Goal: Task Accomplishment & Management: Manage account settings

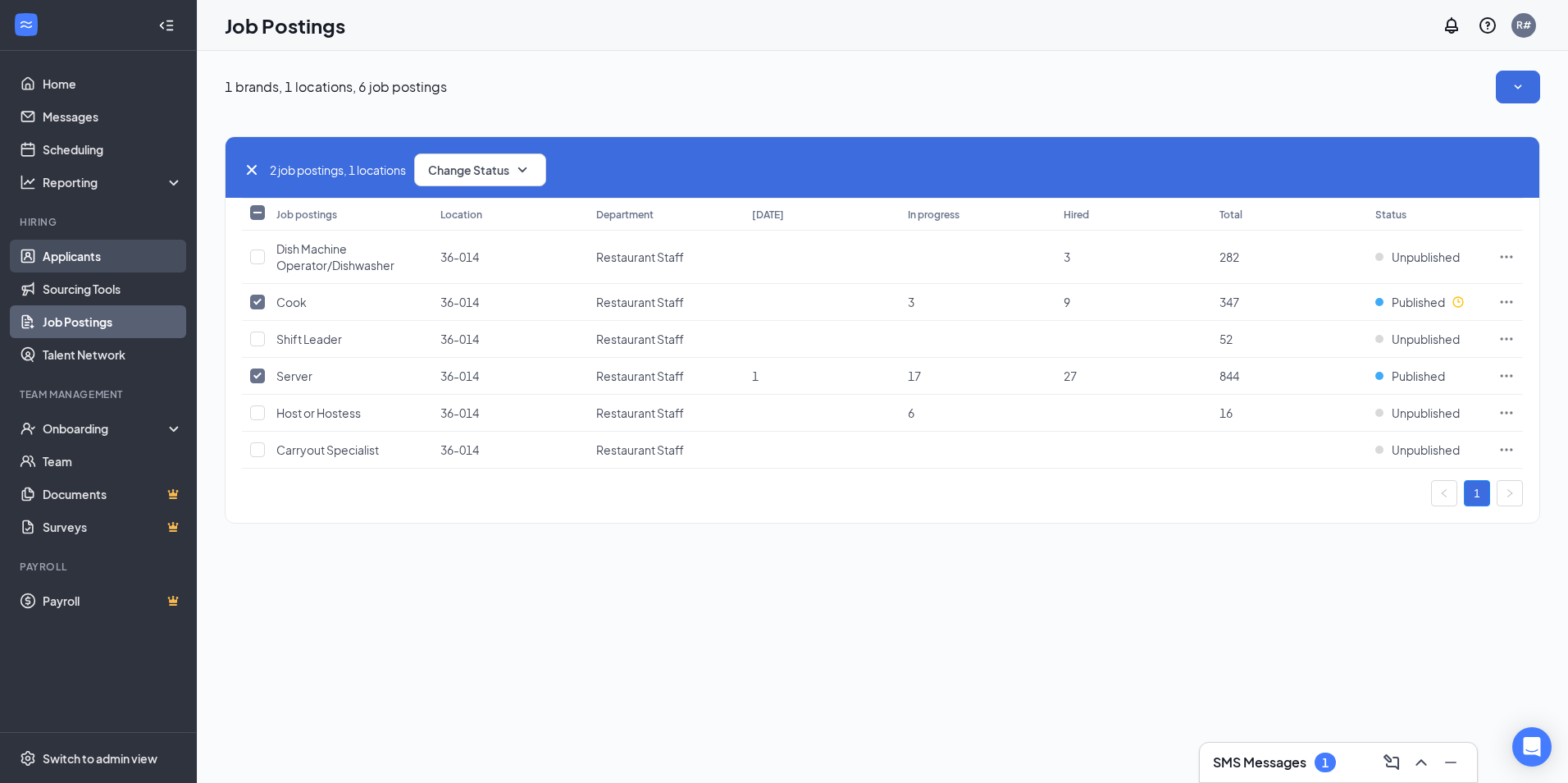
click at [69, 243] on link "Applicants" at bounding box center [113, 256] width 140 height 33
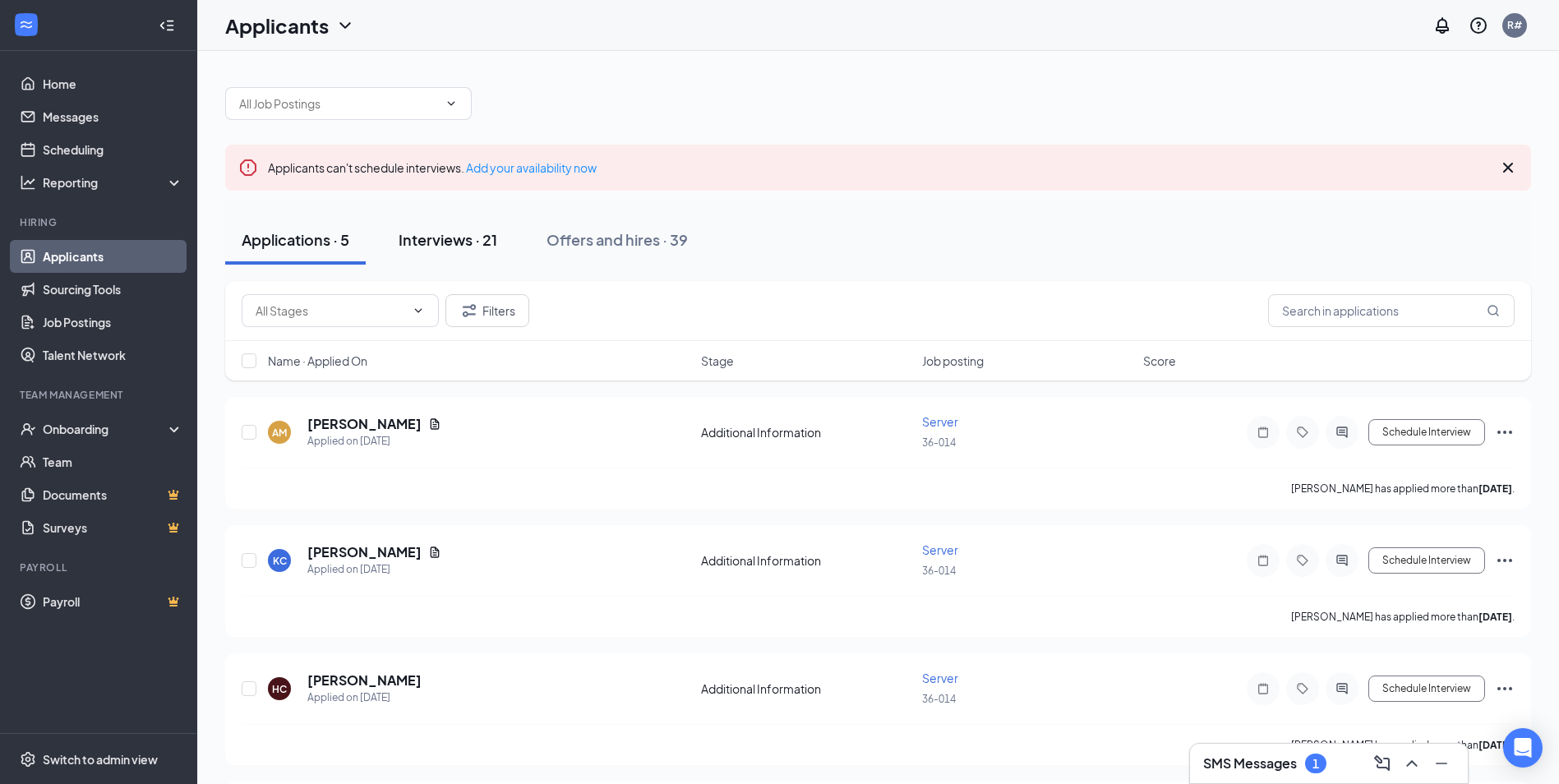
click at [433, 235] on div "Interviews · 21" at bounding box center [447, 239] width 99 height 21
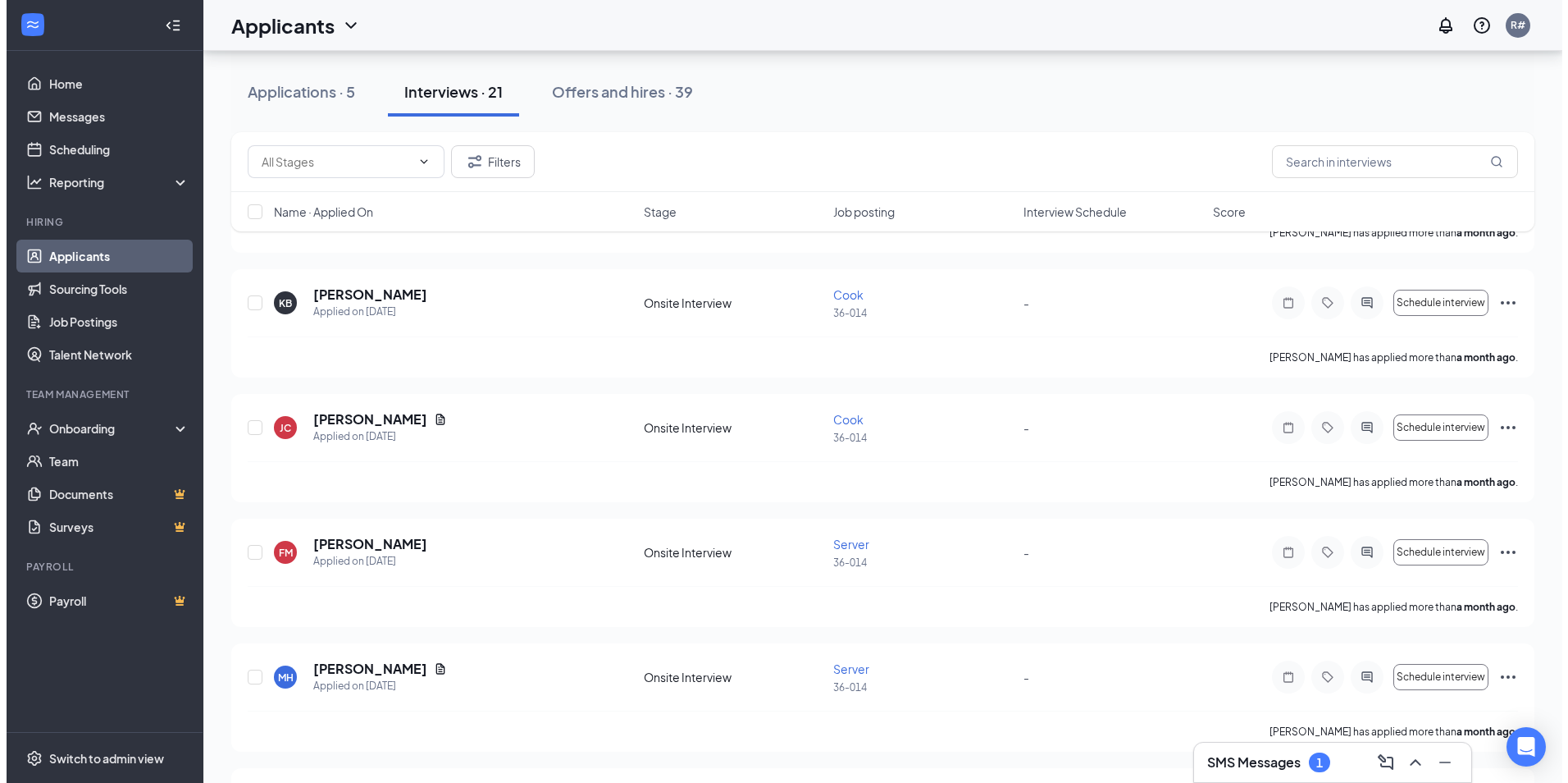
scroll to position [2133, 0]
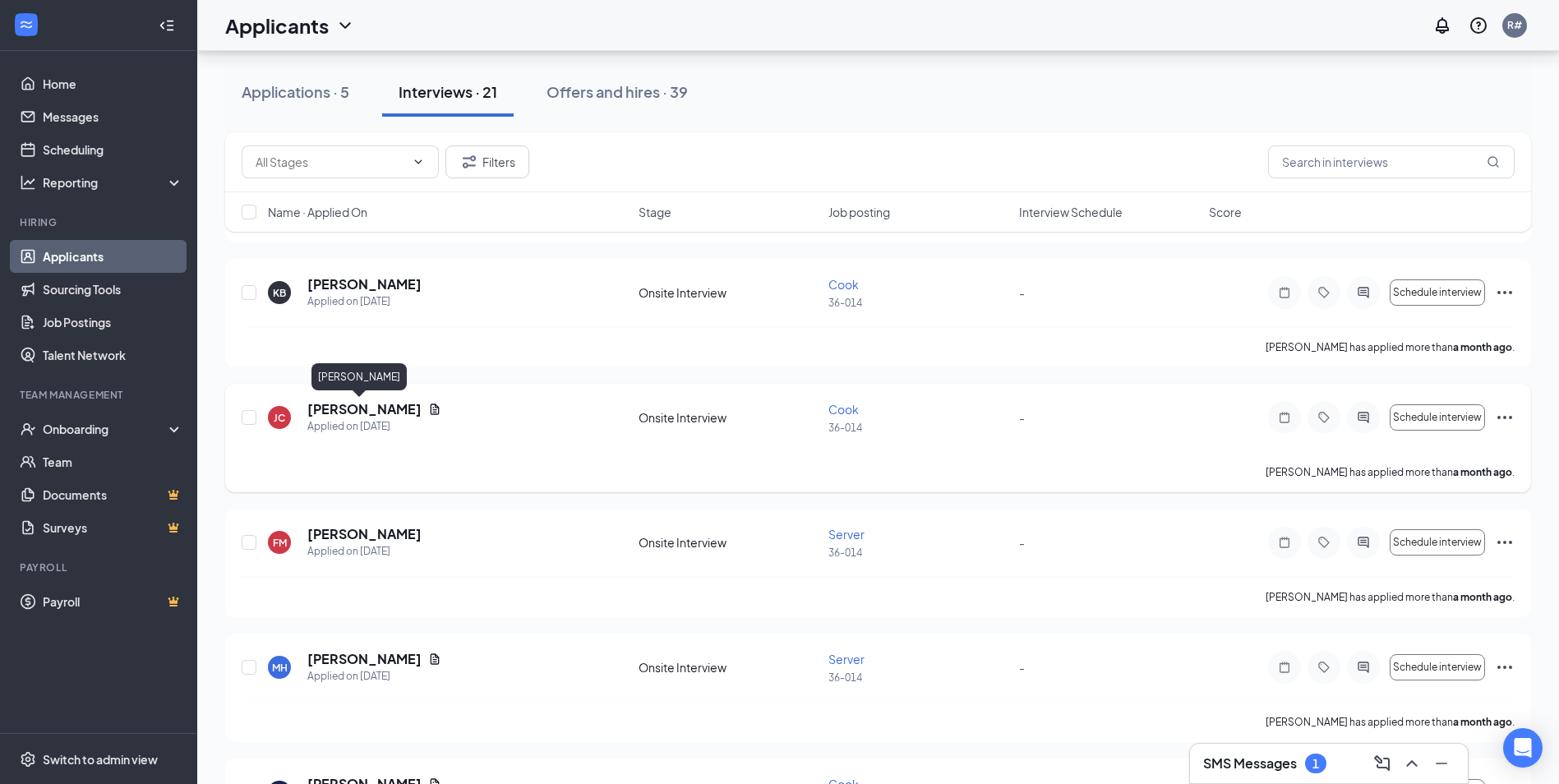
click at [346, 414] on h5 "[PERSON_NAME]" at bounding box center [364, 409] width 114 height 18
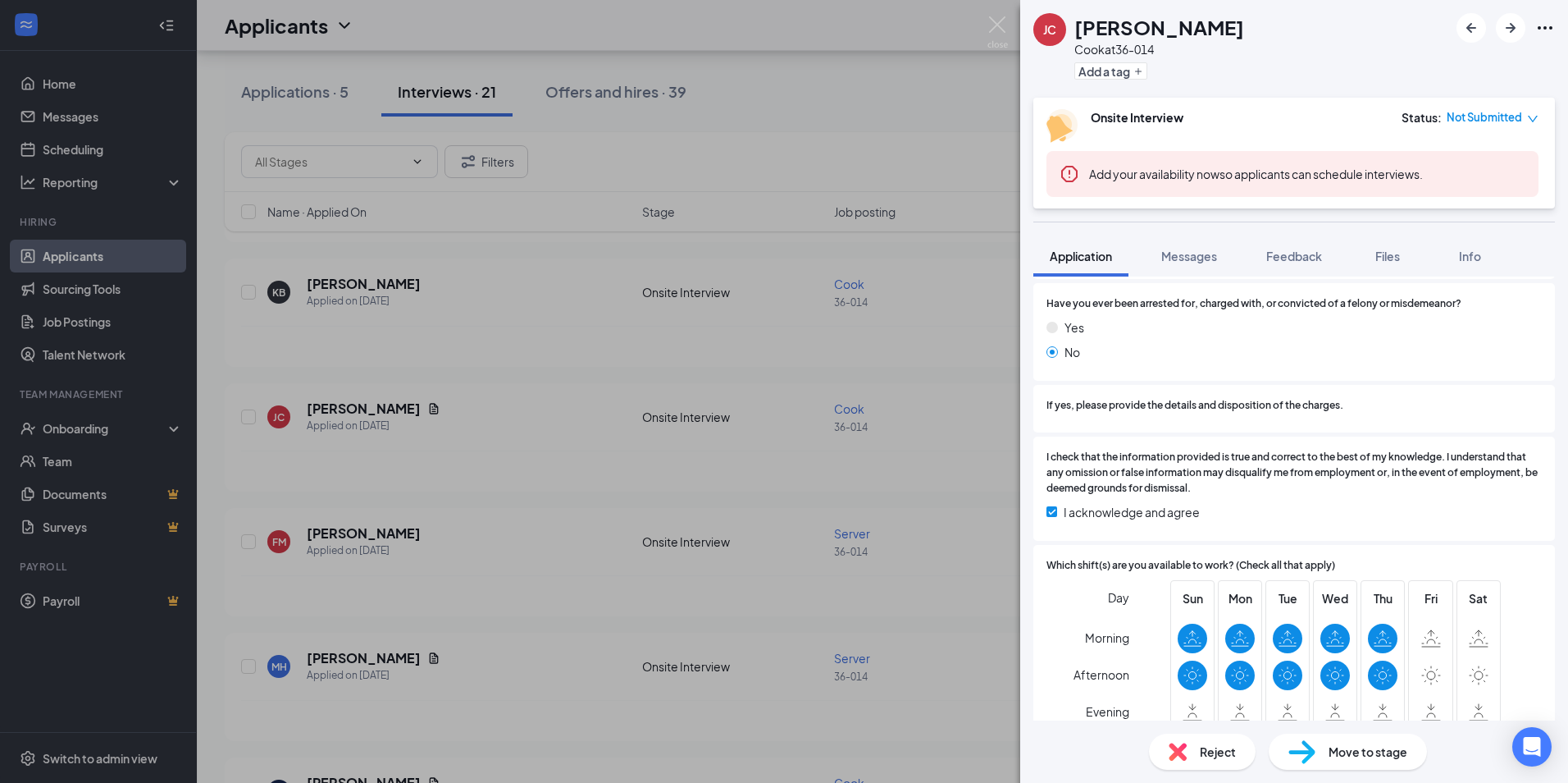
scroll to position [1559, 0]
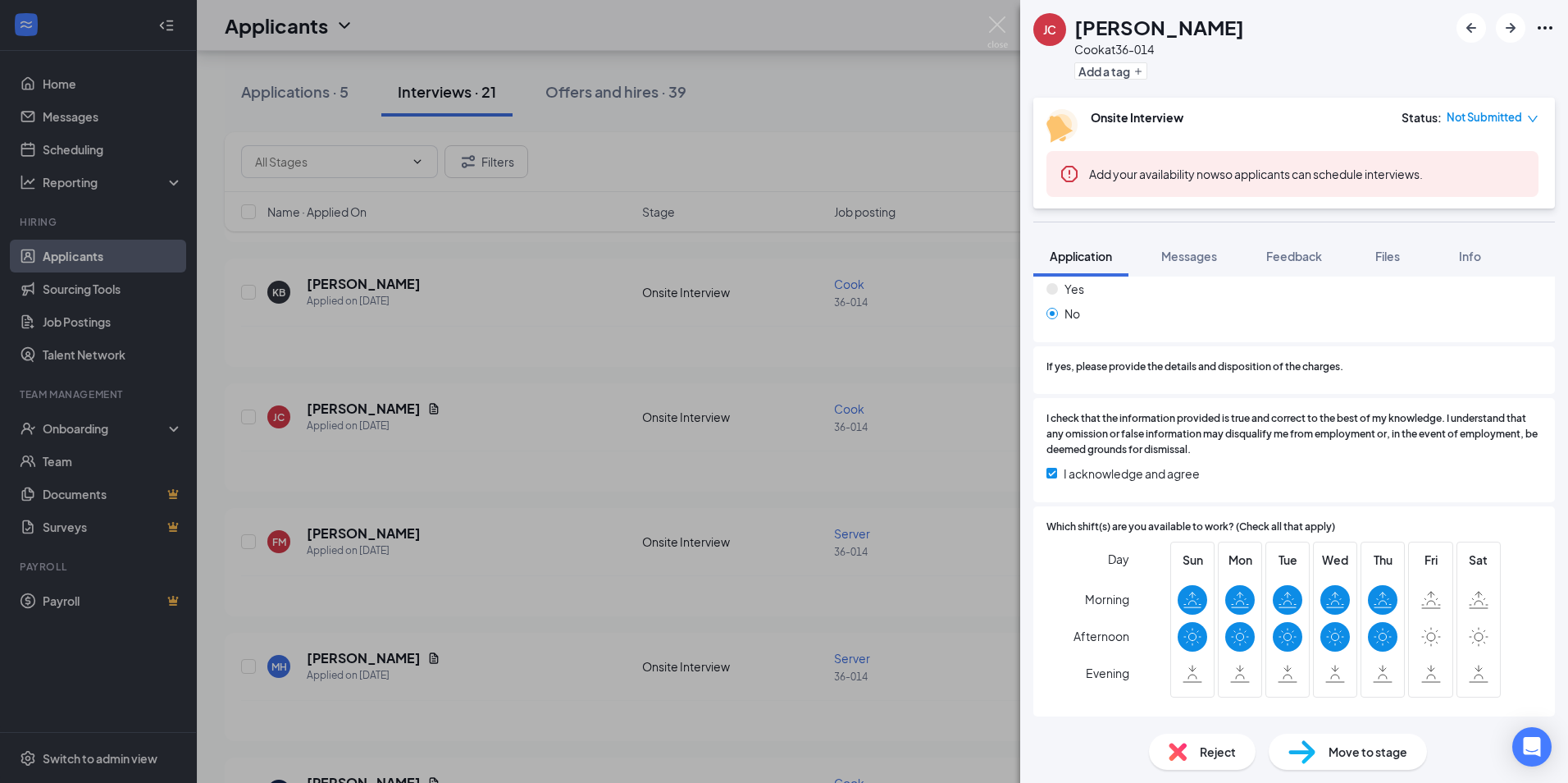
click at [432, 452] on div "[PERSON_NAME] [PERSON_NAME] Cook at 36-014 Add a tag Onsite Interview Status : …" at bounding box center [784, 391] width 1568 height 783
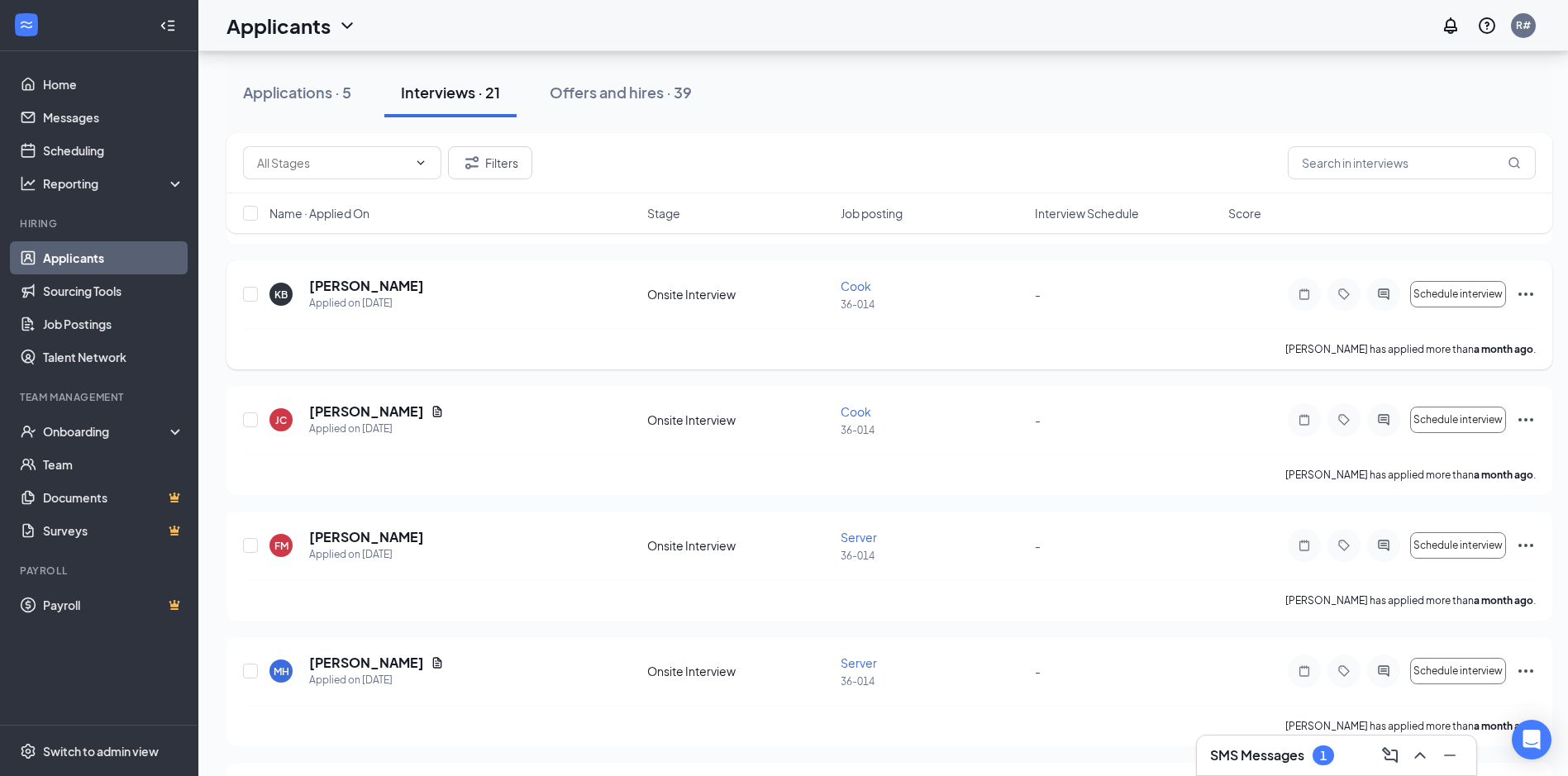
click at [340, 290] on h5 "[PERSON_NAME]" at bounding box center [366, 285] width 115 height 18
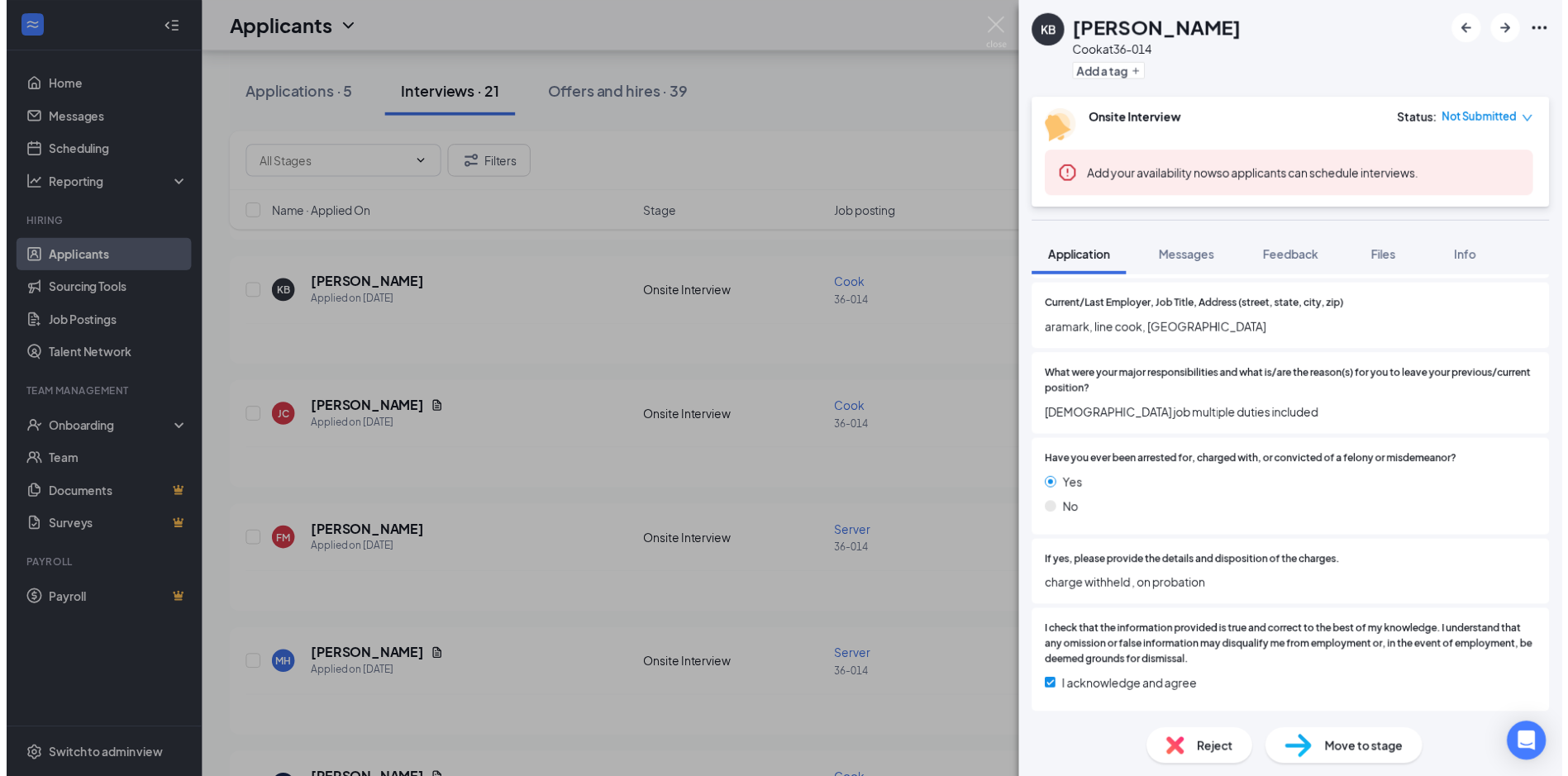
scroll to position [1480, 0]
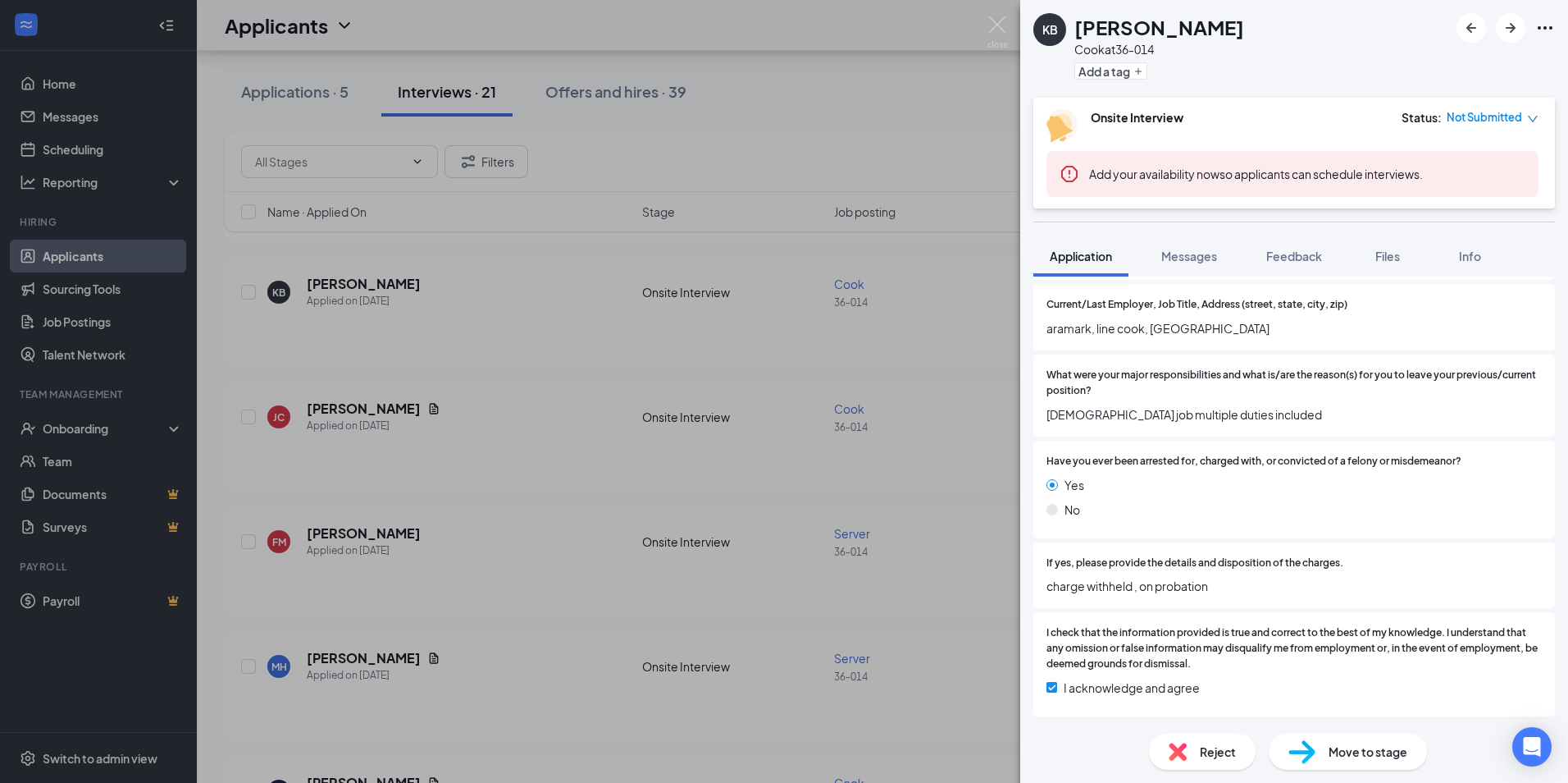
click at [603, 496] on div "KB [PERSON_NAME] at 36-014 Add a tag Onsite Interview Status : Not Submitted Ad…" at bounding box center [784, 391] width 1568 height 783
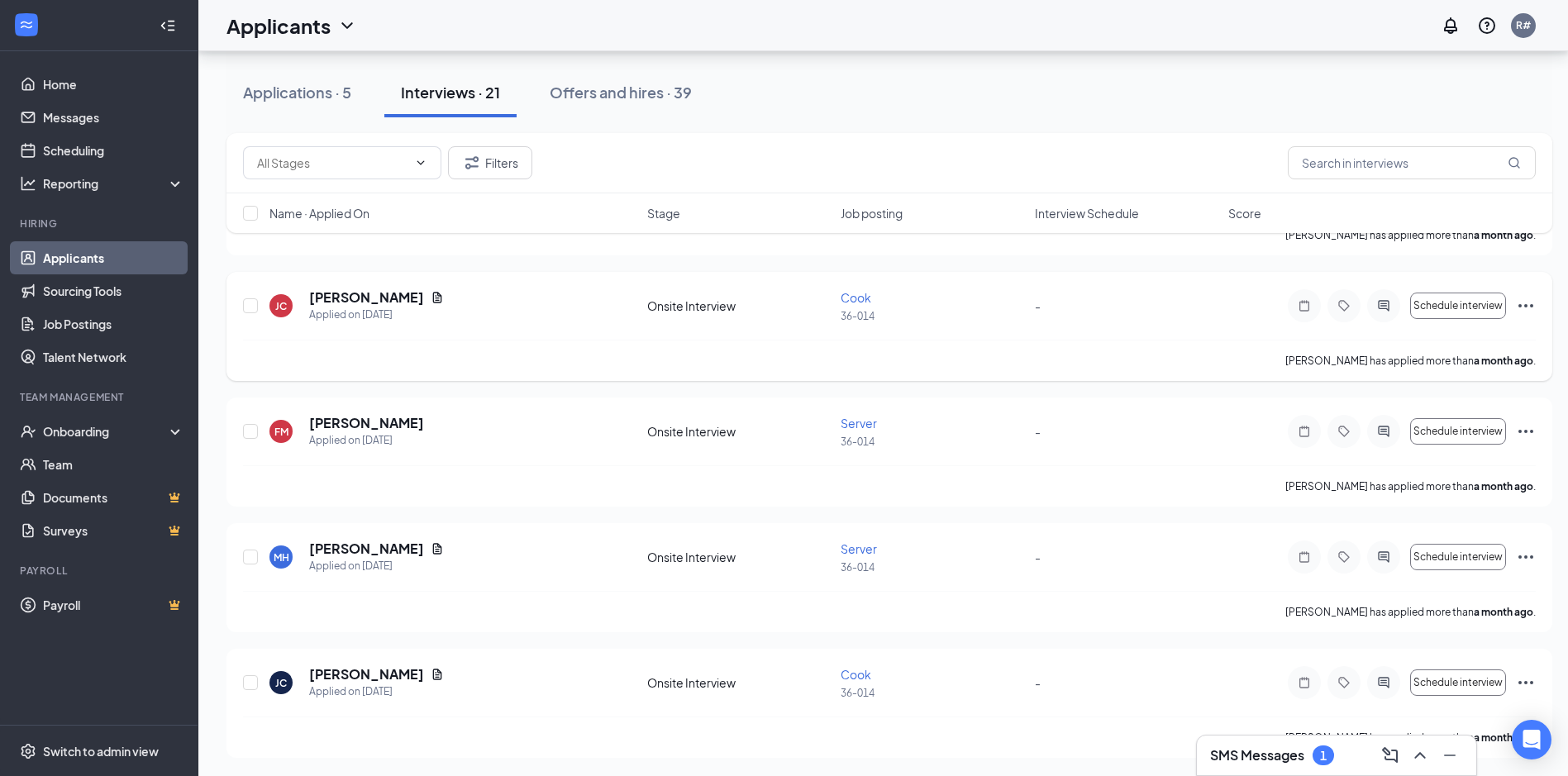
scroll to position [2265, 0]
click at [383, 679] on h5 "[PERSON_NAME]" at bounding box center [366, 673] width 115 height 18
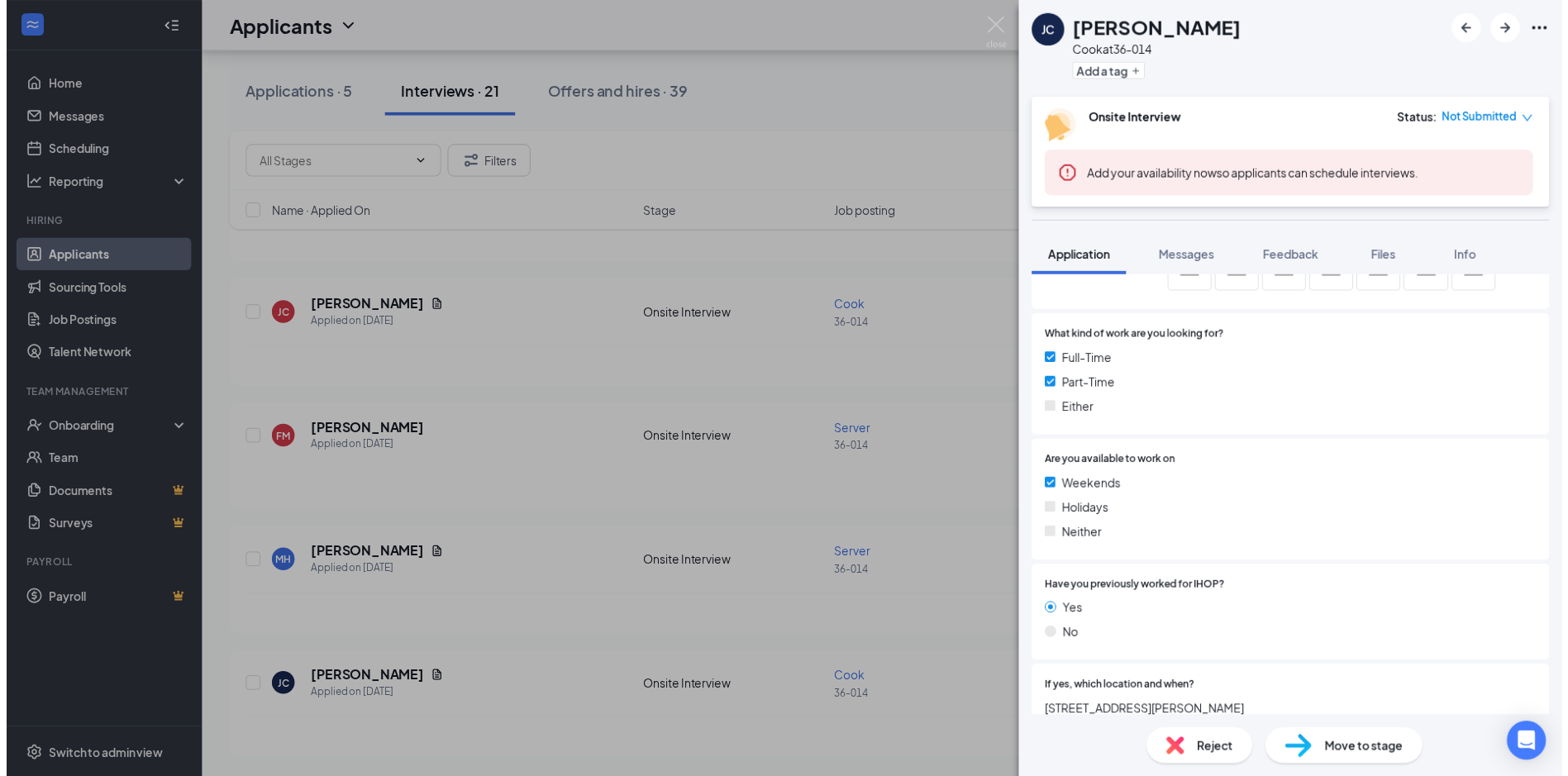
scroll to position [827, 0]
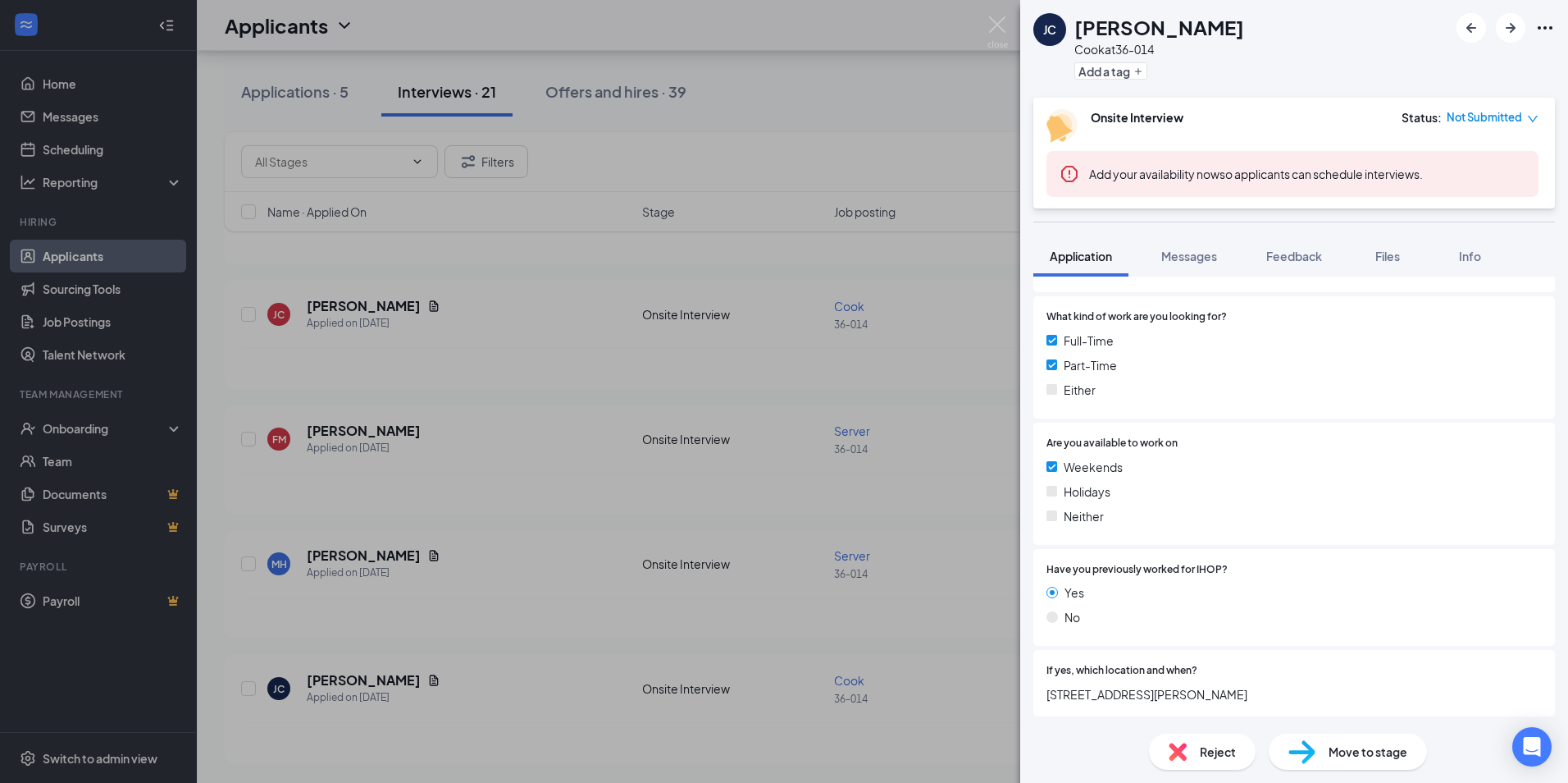
click at [419, 682] on div "[PERSON_NAME] [PERSON_NAME] at 36-014 Add a tag Onsite Interview Status : Not S…" at bounding box center [784, 391] width 1568 height 783
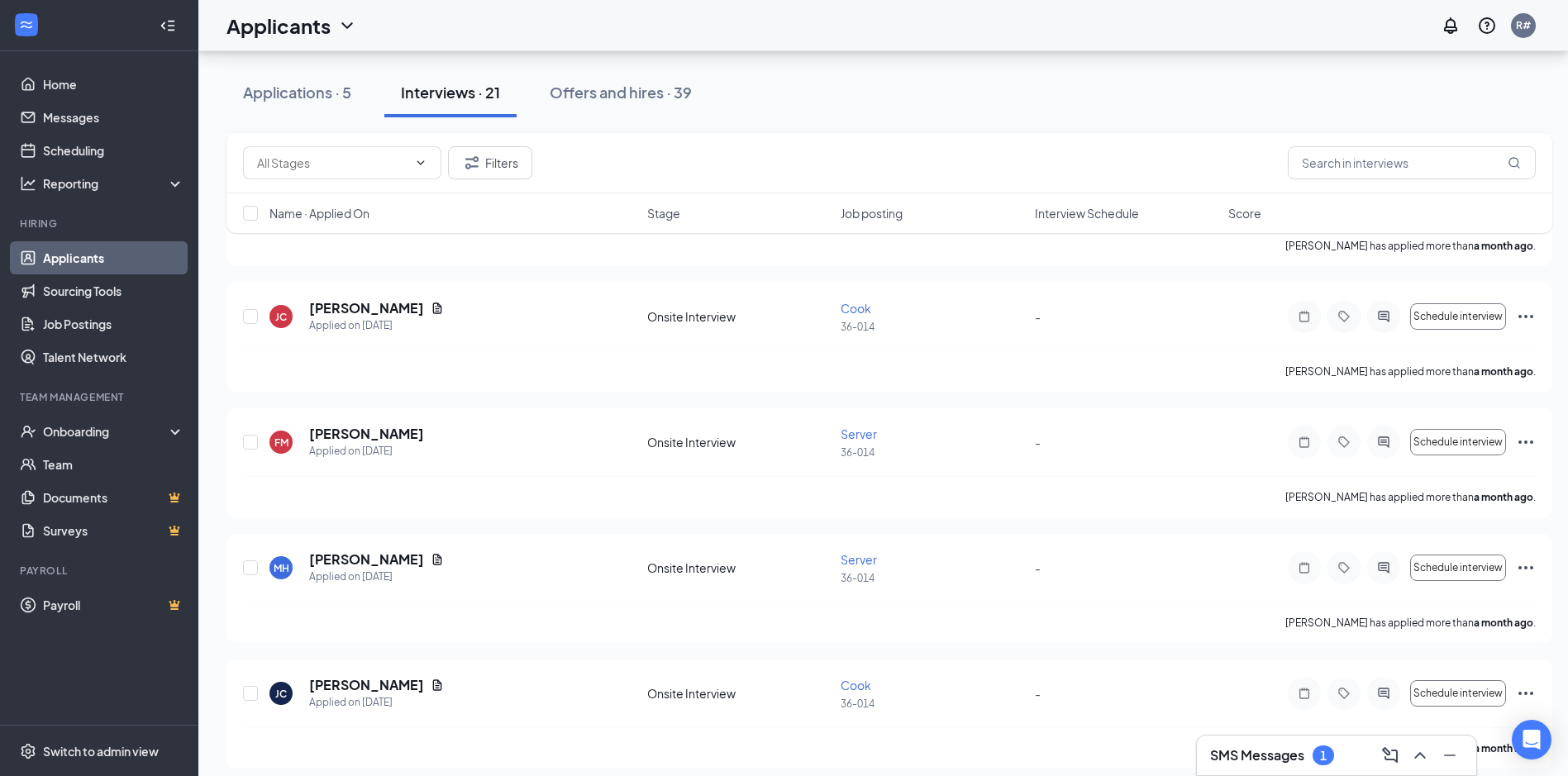
click at [430, 687] on icon "Document" at bounding box center [436, 685] width 13 height 13
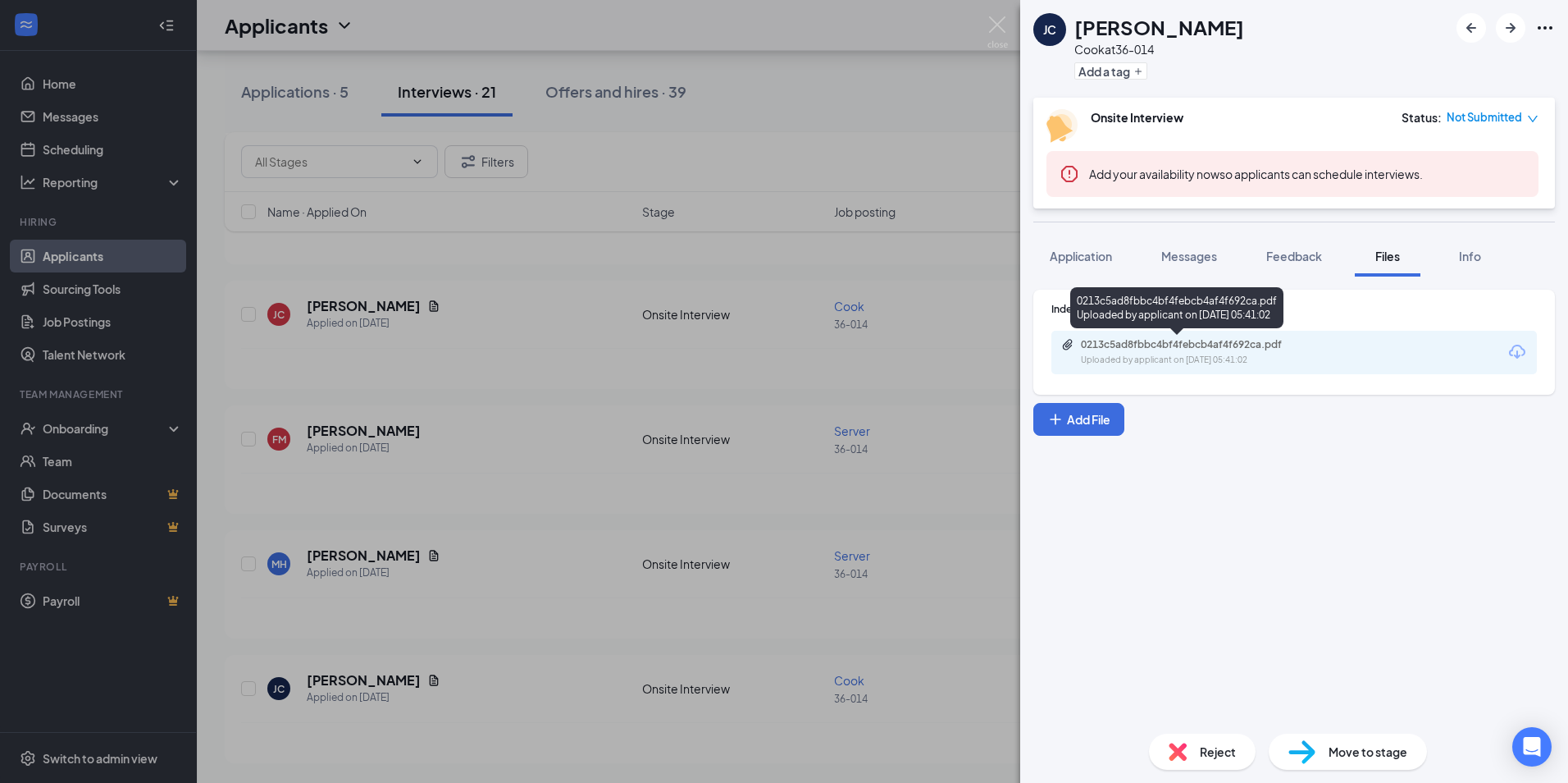
click at [1204, 344] on div "0213c5ad8fbbc4bf4febcb4af4f692ca.pdf" at bounding box center [1196, 344] width 229 height 13
drag, startPoint x: 500, startPoint y: 566, endPoint x: 418, endPoint y: 507, distance: 101.0
click at [498, 567] on div "[PERSON_NAME] [PERSON_NAME] at 36-014 Add a tag Onsite Interview Status : Not S…" at bounding box center [784, 391] width 1568 height 783
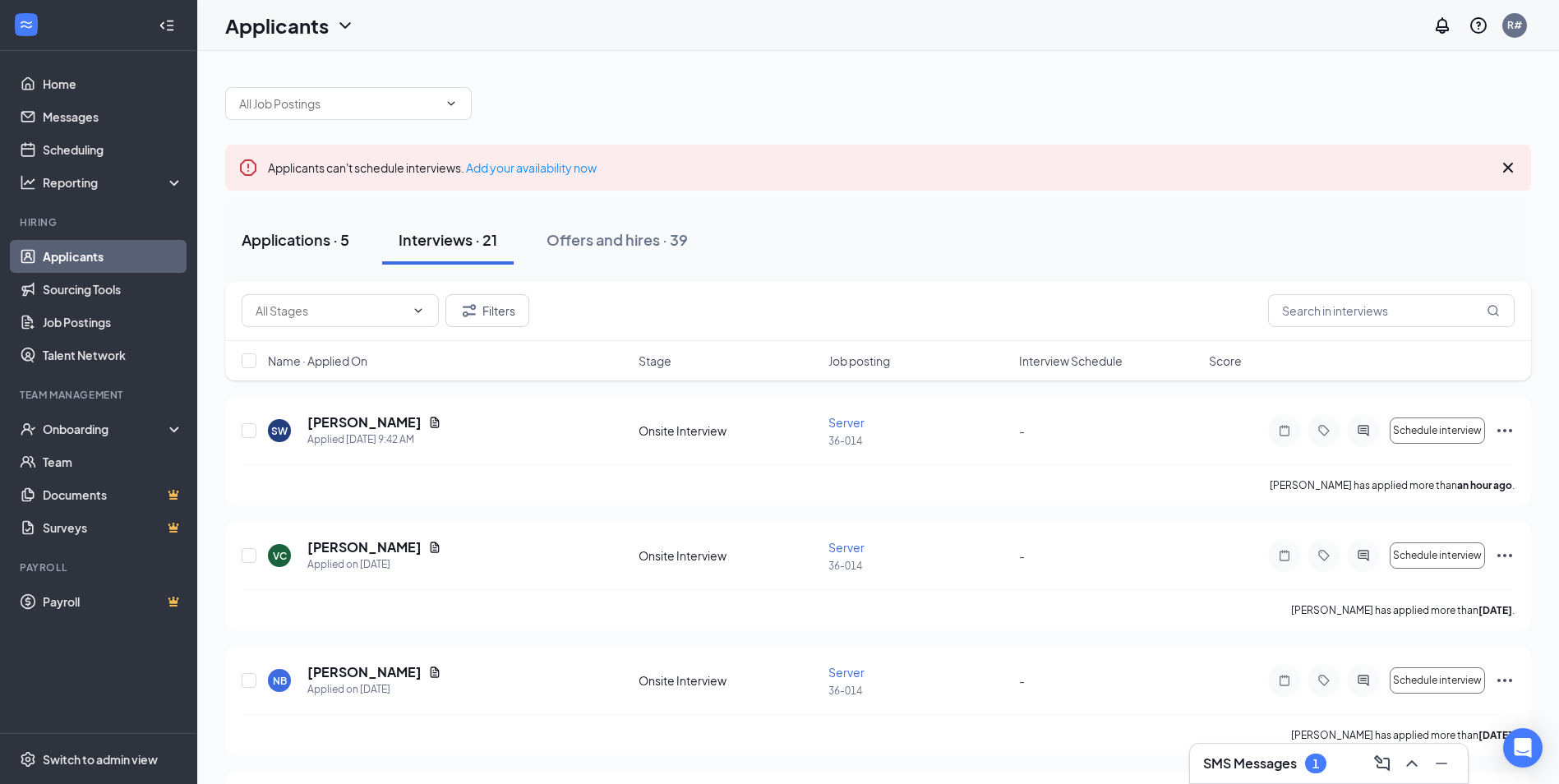
click at [287, 239] on div "Applications · 5" at bounding box center [296, 239] width 108 height 21
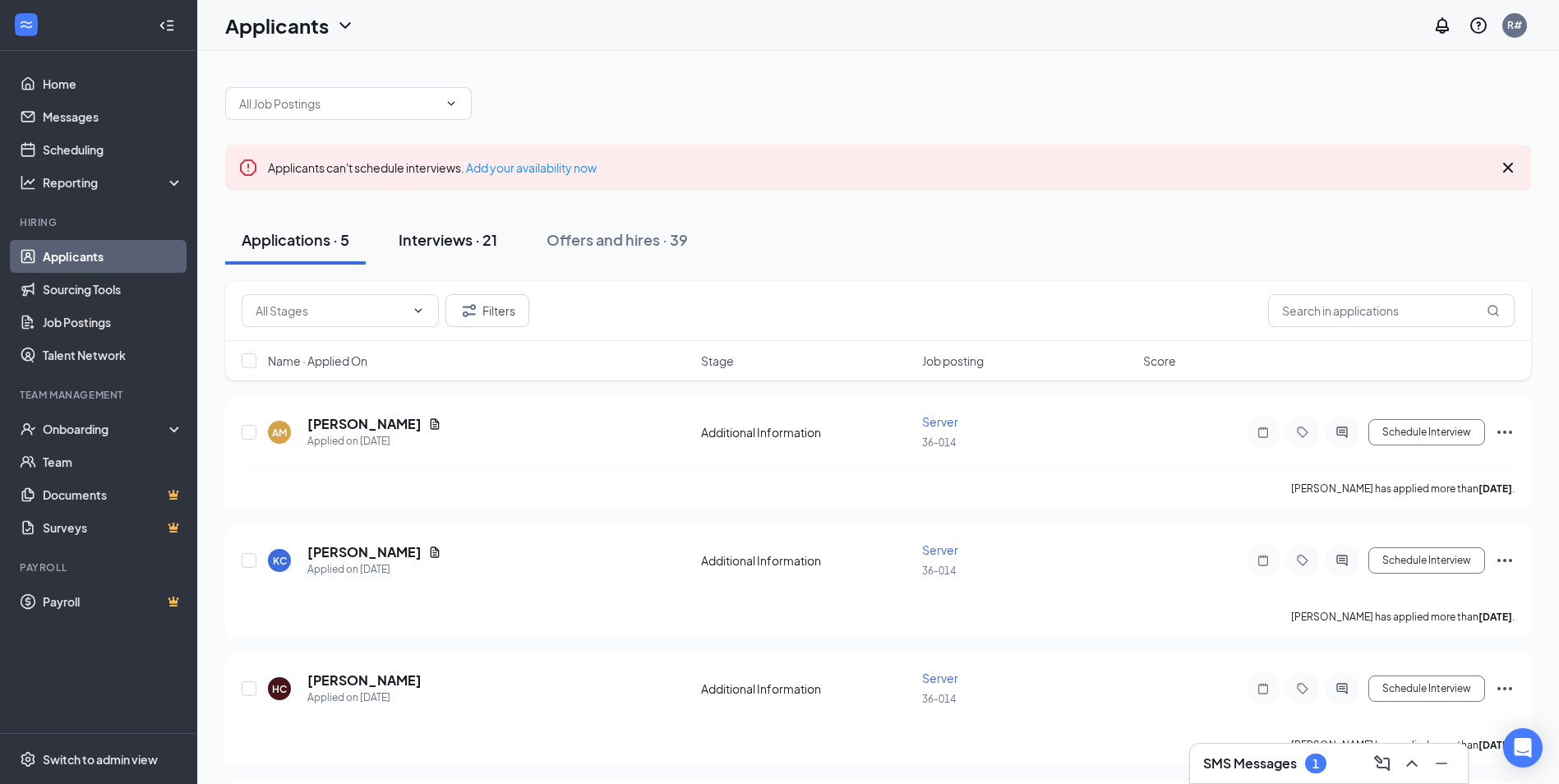
click at [420, 248] on div "Interviews · 21" at bounding box center [447, 239] width 99 height 21
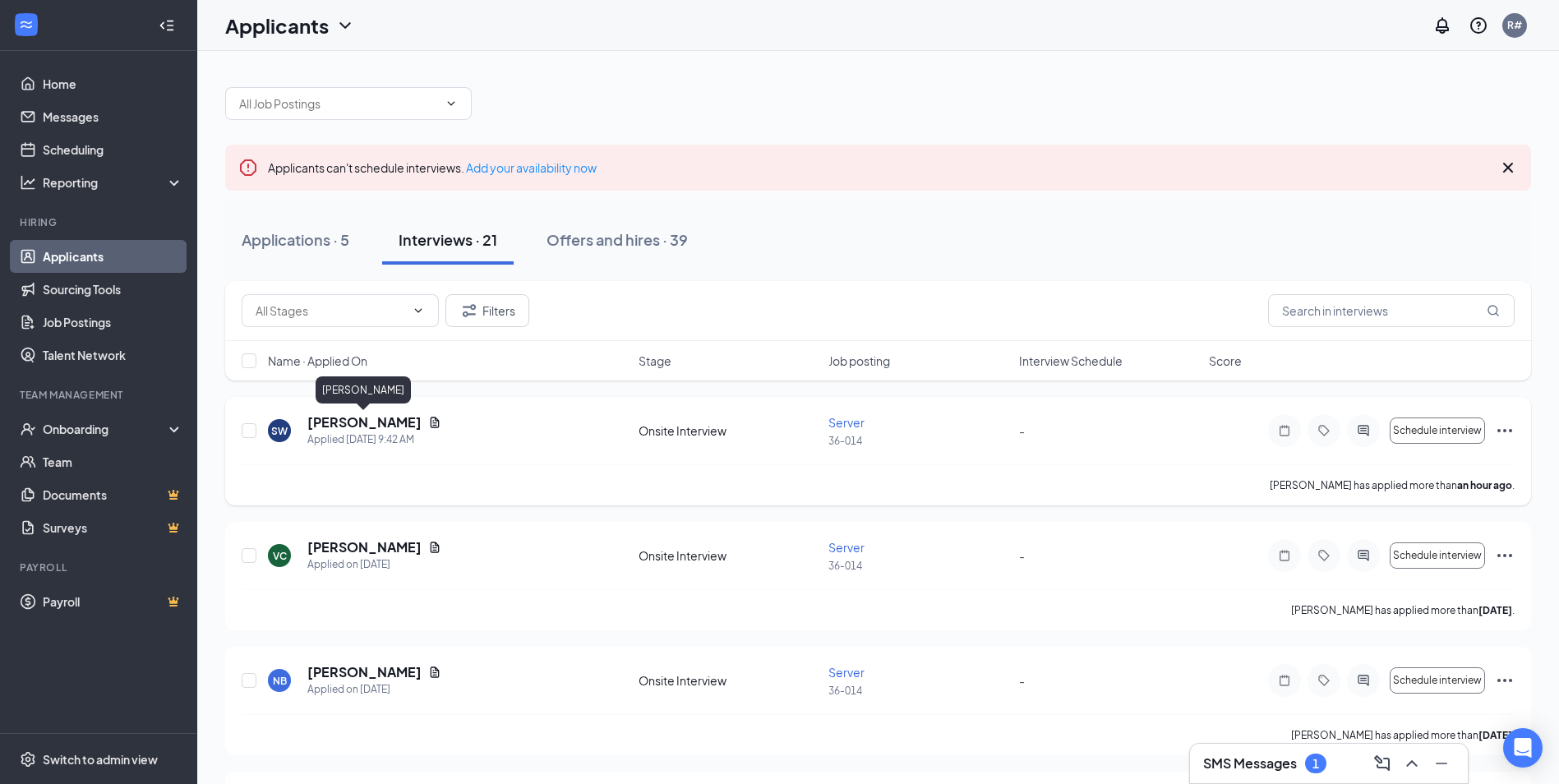
click at [376, 422] on h5 "[PERSON_NAME]" at bounding box center [364, 422] width 114 height 18
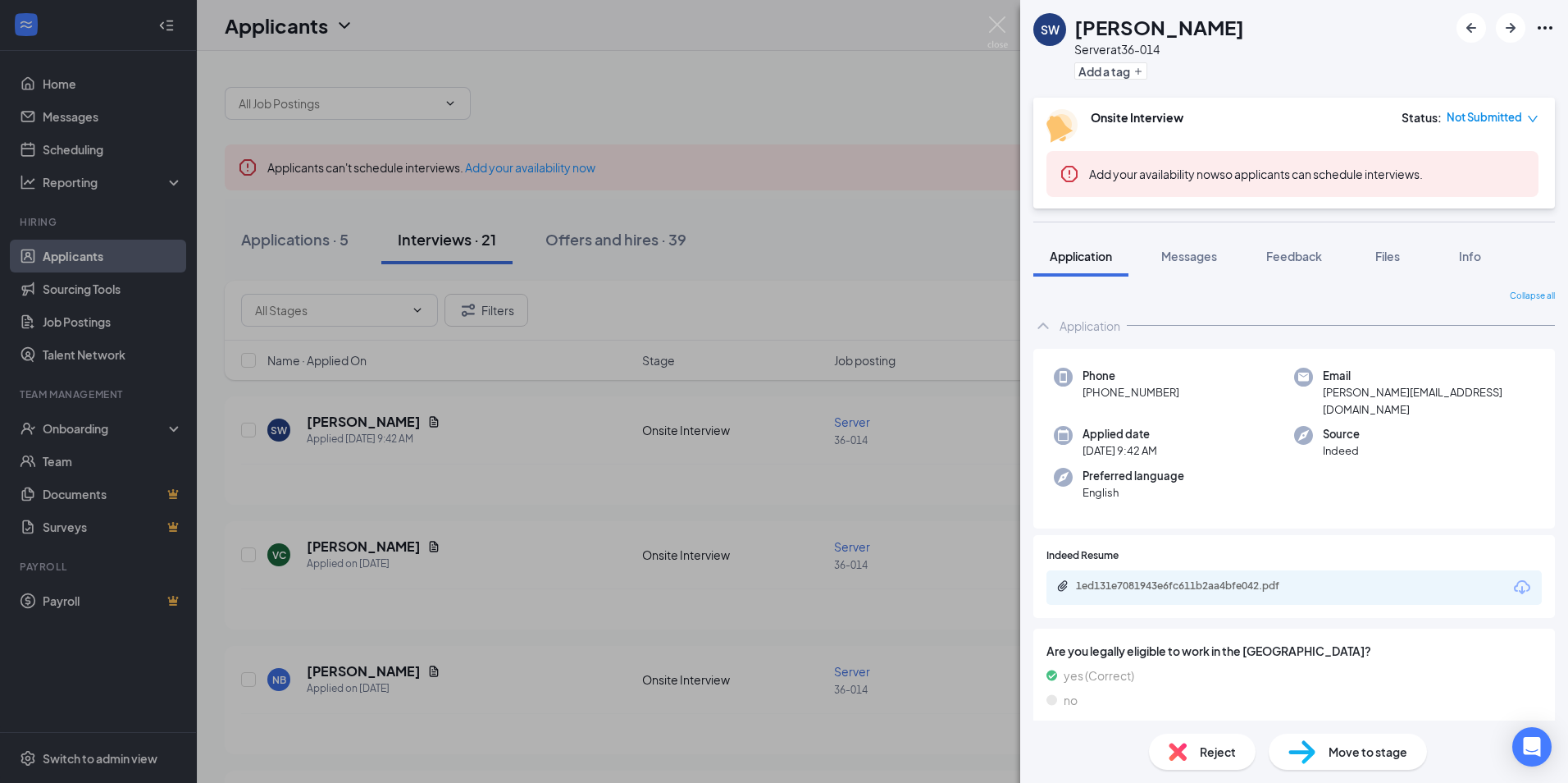
click at [501, 508] on div "SW [PERSON_NAME] Server at 36-014 Add a tag Onsite Interview Status : Not Submi…" at bounding box center [784, 391] width 1568 height 783
